Goal: Task Accomplishment & Management: Manage account settings

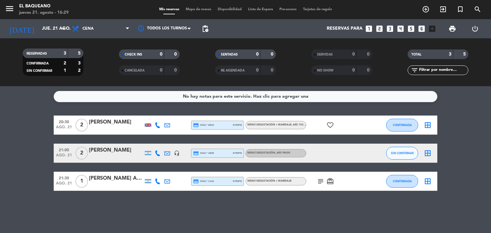
click at [175, 153] on icon "headset_mic" at bounding box center [177, 154] width 6 height 6
click at [321, 181] on icon "subject" at bounding box center [321, 182] width 8 height 8
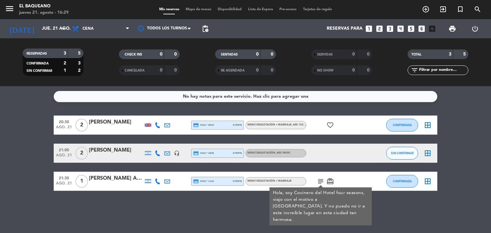
click at [321, 181] on icon "subject" at bounding box center [321, 182] width 8 height 8
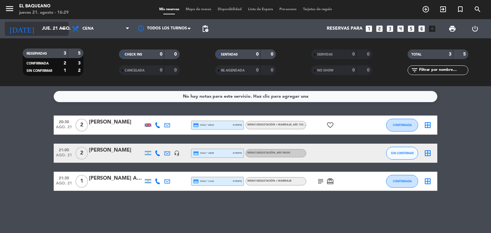
click at [60, 30] on icon "arrow_drop_down" at bounding box center [63, 29] width 8 height 8
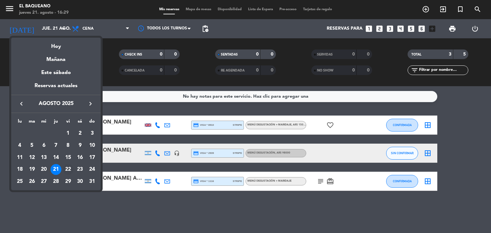
click at [66, 168] on div "22" at bounding box center [68, 169] width 11 height 11
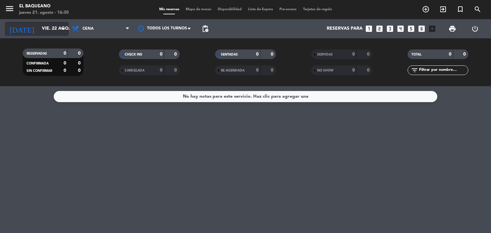
click at [55, 29] on input "vie. 22 ago." at bounding box center [69, 29] width 61 height 12
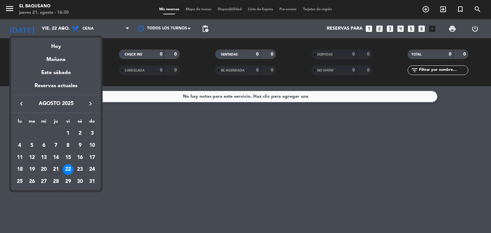
click at [77, 168] on div "23" at bounding box center [79, 169] width 11 height 11
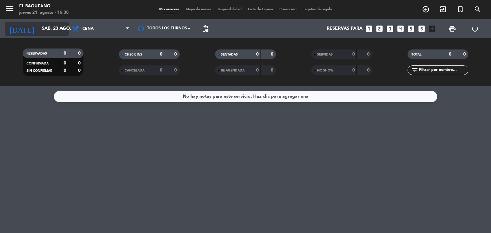
click at [59, 23] on input "sáb. 23 ago." at bounding box center [69, 29] width 61 height 12
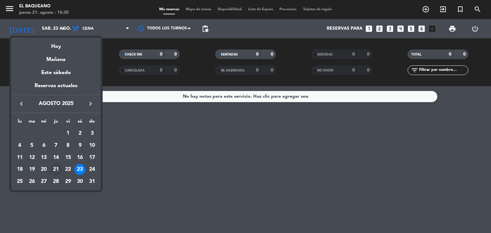
click at [57, 171] on div "21" at bounding box center [56, 169] width 11 height 11
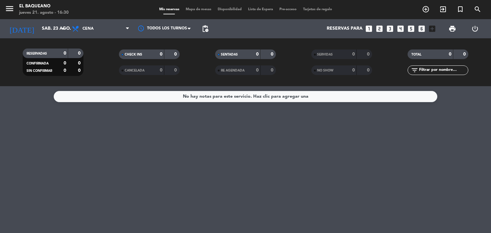
type input "jue. 21 ago."
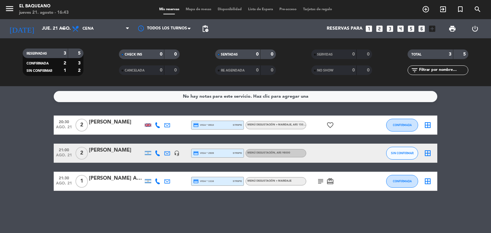
click at [259, 115] on div "No hay notas para este servicio. Haz clic para agregar una 20:30 [DATE] 2 [PERS…" at bounding box center [245, 159] width 491 height 147
click at [127, 216] on div "No hay notas para este servicio. Haz clic para agregar una 20:30 [DATE] 2 [PERS…" at bounding box center [245, 159] width 491 height 147
click at [318, 184] on icon "subject" at bounding box center [321, 182] width 8 height 8
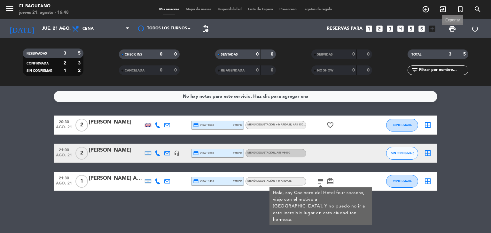
click at [449, 27] on span "print" at bounding box center [453, 29] width 8 height 8
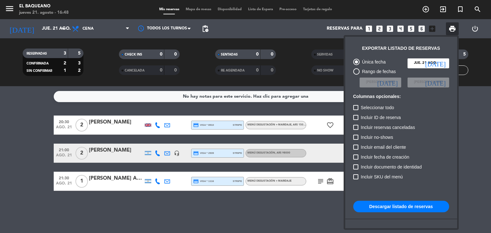
click at [407, 203] on button "Descargar listado de reservas" at bounding box center [401, 207] width 96 height 12
click at [413, 207] on button "Descargar listado de reservas" at bounding box center [401, 207] width 96 height 12
